Goal: Subscribe to service/newsletter

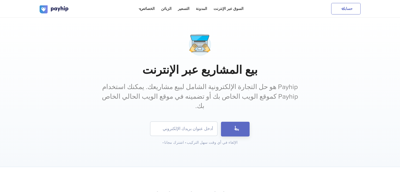
paste input "[URL][DOMAIN_NAME]"
type input "[URL][DOMAIN_NAME]"
click at [222, 122] on button "بدأ" at bounding box center [235, 129] width 29 height 15
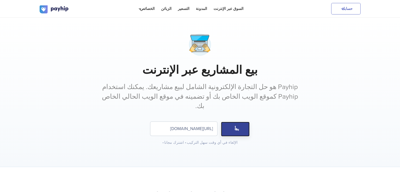
click at [222, 122] on button "بدأ" at bounding box center [235, 129] width 29 height 15
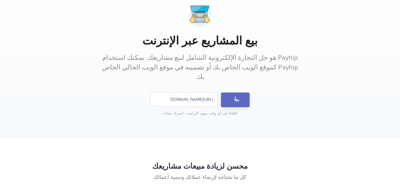
scroll to position [0, 0]
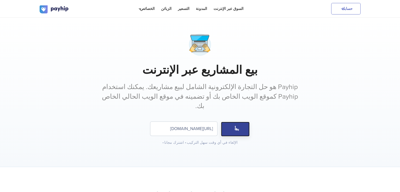
click at [231, 122] on button "بدأ" at bounding box center [235, 129] width 29 height 15
click at [215, 122] on input "[URL][DOMAIN_NAME]" at bounding box center [183, 129] width 67 height 14
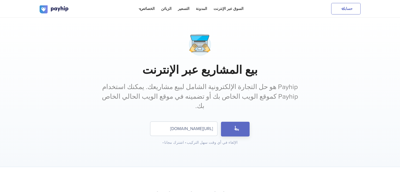
click at [213, 122] on input "[URL][DOMAIN_NAME]" at bounding box center [183, 129] width 67 height 14
click at [234, 136] on div "بيع المشاريع عبر الإنترنت Payhip هو حل التجارة الإلكترونية الشامل لبيع مشاريعك.…" at bounding box center [200, 92] width 400 height 149
